Goal: Information Seeking & Learning: Understand process/instructions

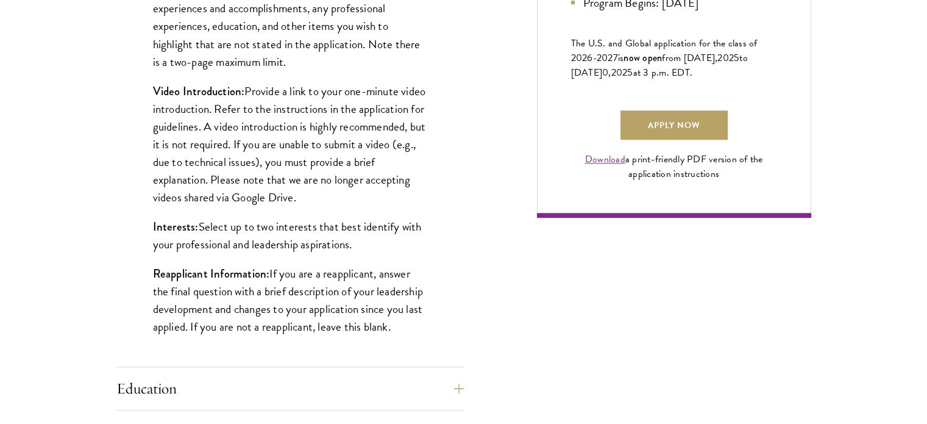
click at [286, 59] on p "Resume/Curriculum Vitae: Upload your most recent resume or CV. Your resume/CV s…" at bounding box center [290, 17] width 274 height 106
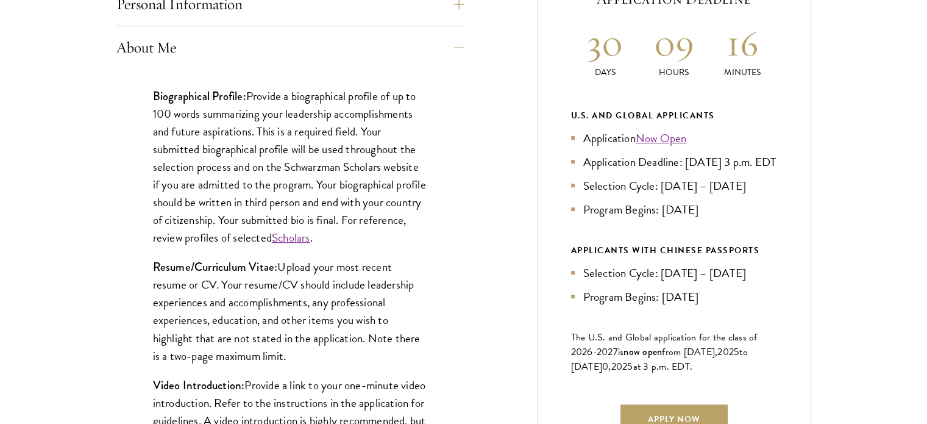
scroll to position [585, 0]
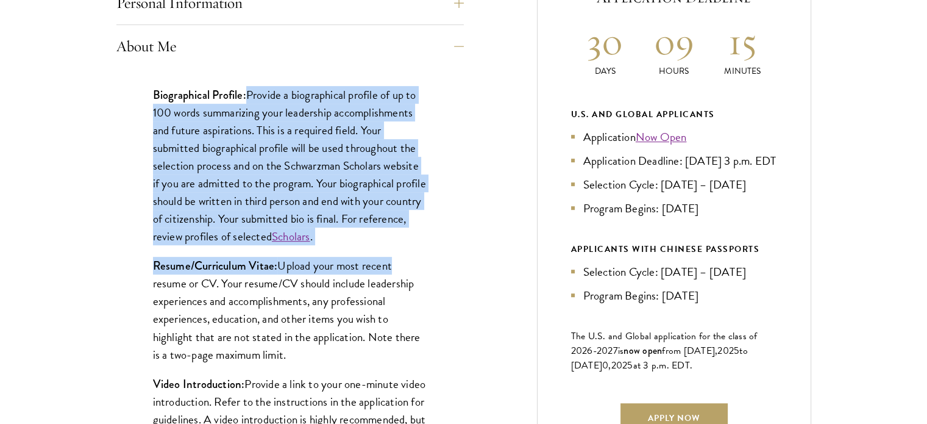
drag, startPoint x: 249, startPoint y: 95, endPoint x: 390, endPoint y: 247, distance: 207.4
click at [390, 247] on div "Biographical Profile: Provide a biographical profile of up to 100 words summari…" at bounding box center [289, 363] width 347 height 591
click at [264, 82] on div "Biographical Profile: Provide a biographical profile of up to 100 words summari…" at bounding box center [289, 363] width 347 height 591
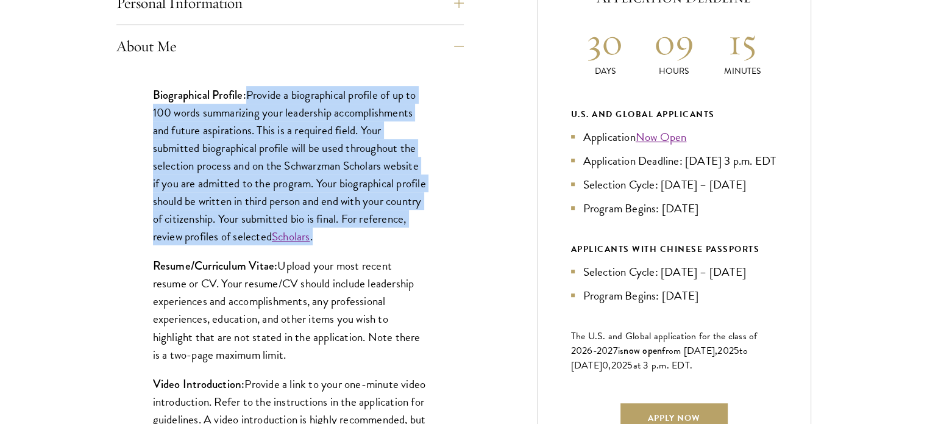
drag, startPoint x: 249, startPoint y: 91, endPoint x: 405, endPoint y: 236, distance: 213.1
click at [405, 236] on p "Biographical Profile: Provide a biographical profile of up to 100 words summari…" at bounding box center [290, 166] width 274 height 160
copy p "Provide a biographical profile of up to 100 words summarizing your leadership a…"
click at [384, 236] on p "Biographical Profile: Provide a biographical profile of up to 100 words summari…" at bounding box center [290, 166] width 274 height 160
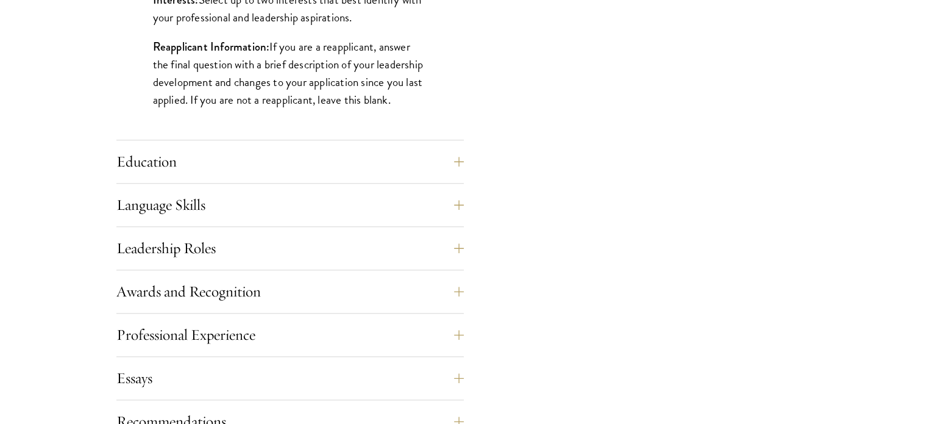
scroll to position [1145, 0]
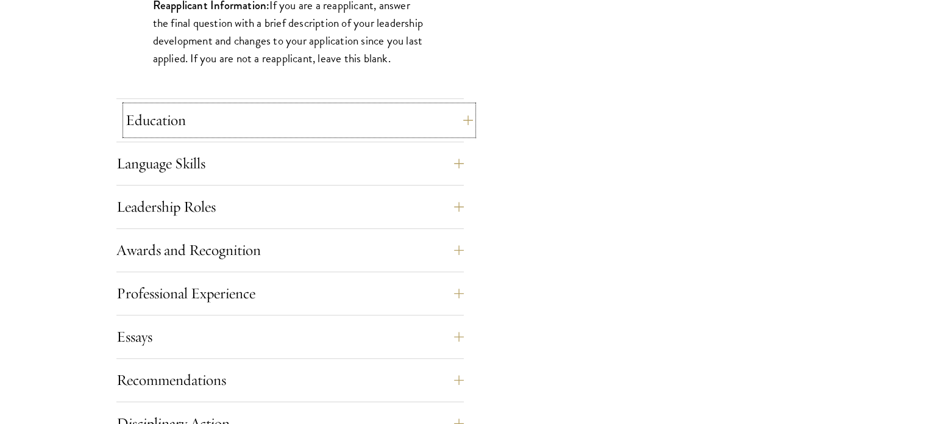
click at [353, 123] on button "Education" at bounding box center [299, 119] width 347 height 29
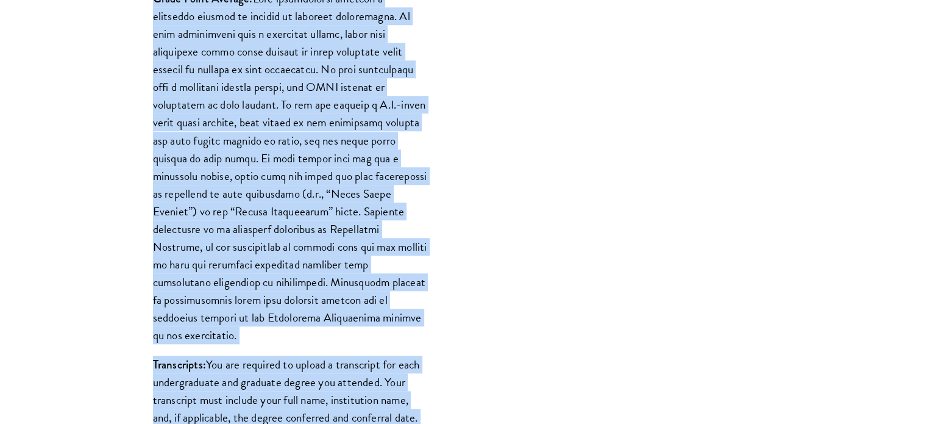
scroll to position [1148, 0]
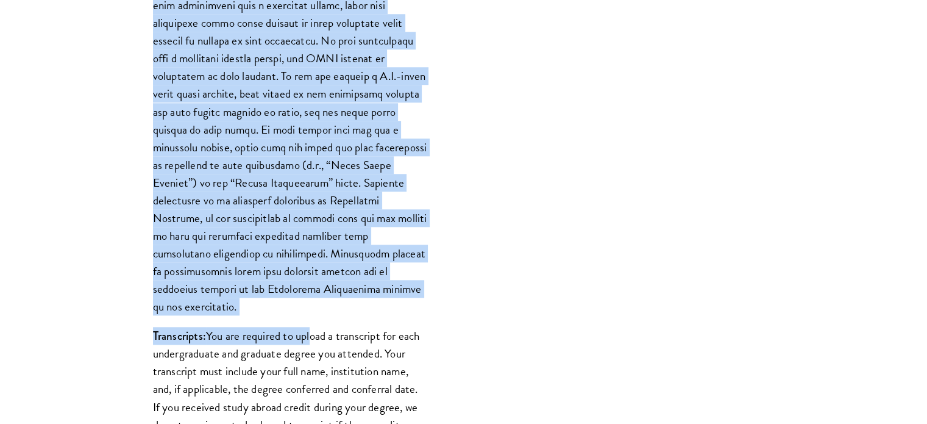
drag, startPoint x: 152, startPoint y: 91, endPoint x: 310, endPoint y: 316, distance: 275.1
click at [310, 316] on div "List only undergraduate and graduate degrees completed (or on track to complete…" at bounding box center [289, 265] width 347 height 1435
click at [381, 250] on p "Grade Point Average:" at bounding box center [290, 138] width 274 height 354
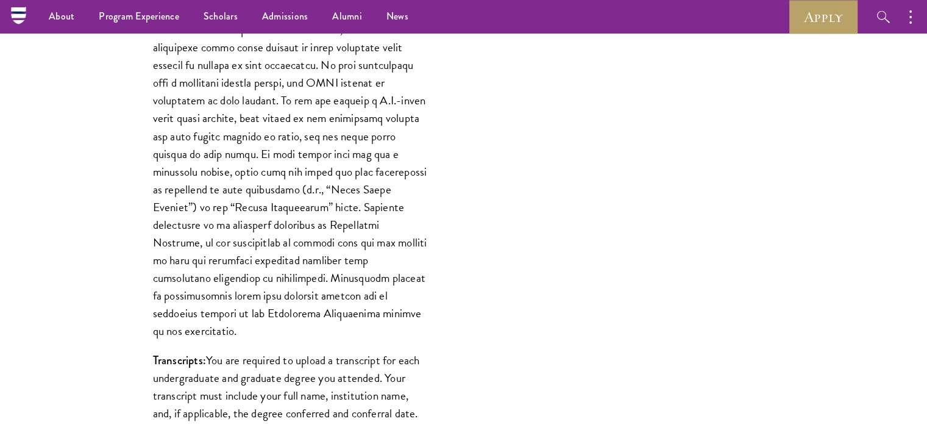
scroll to position [1050, 0]
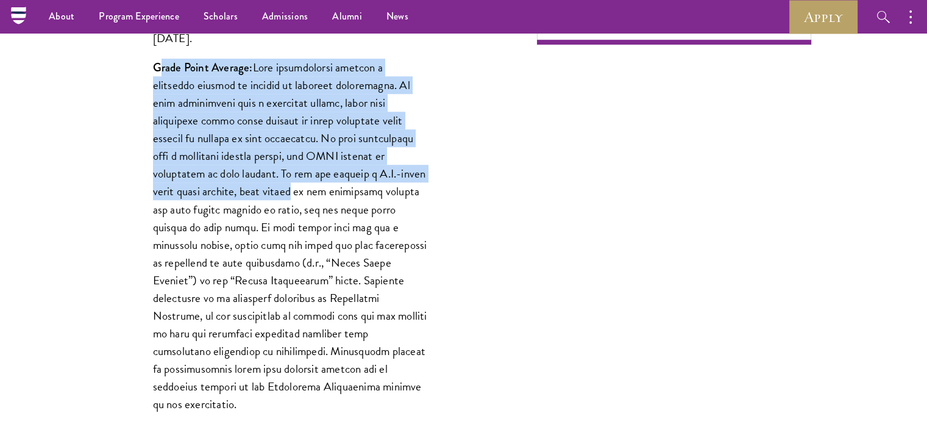
drag, startPoint x: 157, startPoint y: 65, endPoint x: 238, endPoint y: 195, distance: 153.4
click at [238, 195] on p "Grade Point Average:" at bounding box center [290, 236] width 274 height 354
click at [168, 77] on p "Grade Point Average:" at bounding box center [290, 236] width 274 height 354
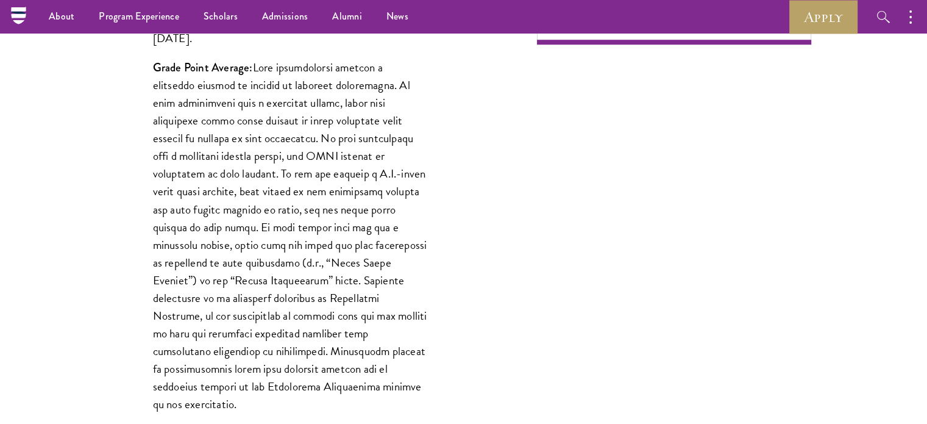
drag, startPoint x: 149, startPoint y: 63, endPoint x: 411, endPoint y: 389, distance: 419.2
click at [411, 389] on div "List only undergraduate and graduate degrees completed (or on track to complete…" at bounding box center [289, 362] width 347 height 1435
copy p "Lorem Ipsum Dolorsi: Amet consectetura elitsed d eiusmodte incidid ut laboree d…"
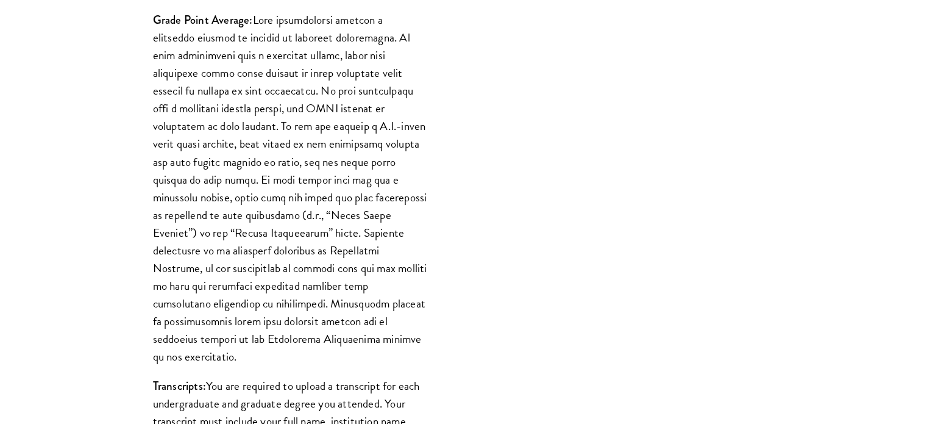
scroll to position [1099, 0]
